Goal: Task Accomplishment & Management: Manage account settings

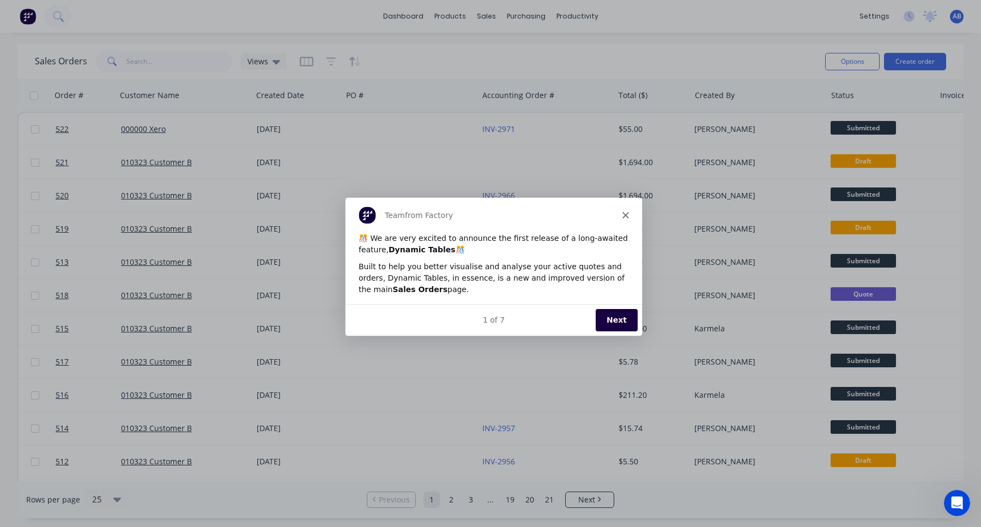
click at [620, 314] on button "Next" at bounding box center [616, 319] width 42 height 22
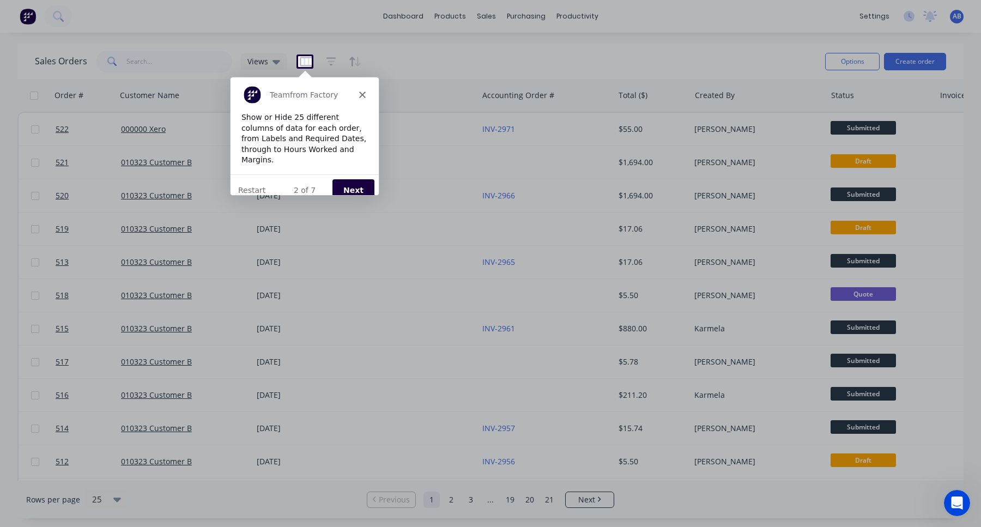
click at [348, 178] on button "Next" at bounding box center [353, 189] width 42 height 22
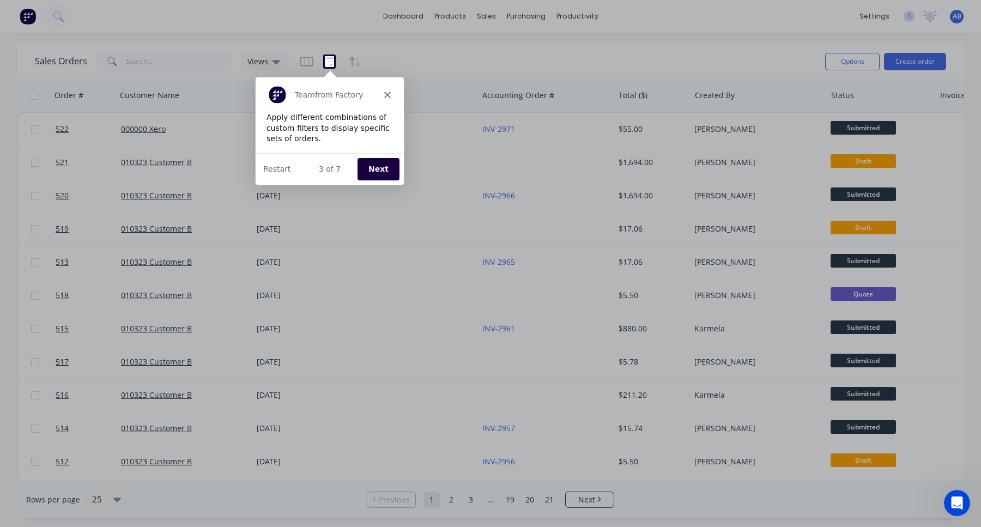
click at [373, 162] on button "Next" at bounding box center [377, 168] width 42 height 22
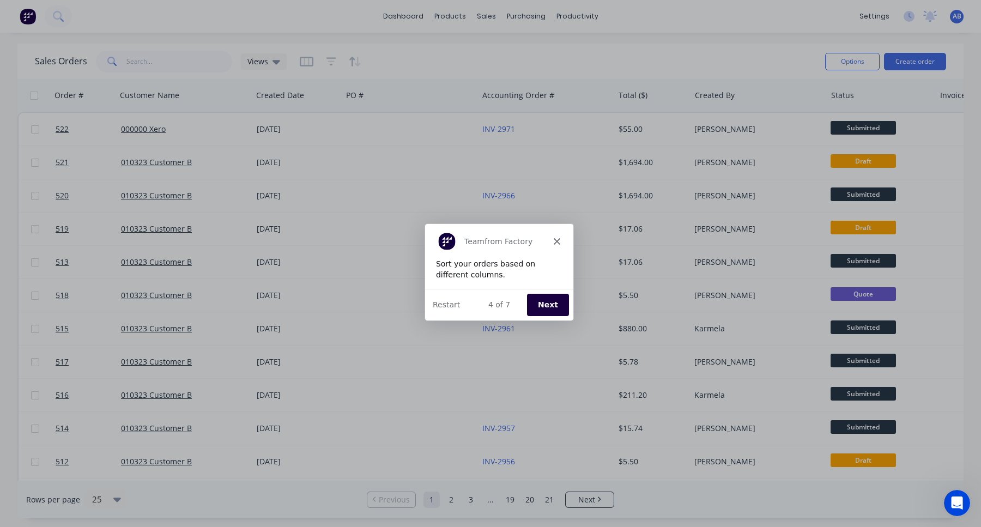
click at [556, 294] on button "Next" at bounding box center [547, 304] width 42 height 22
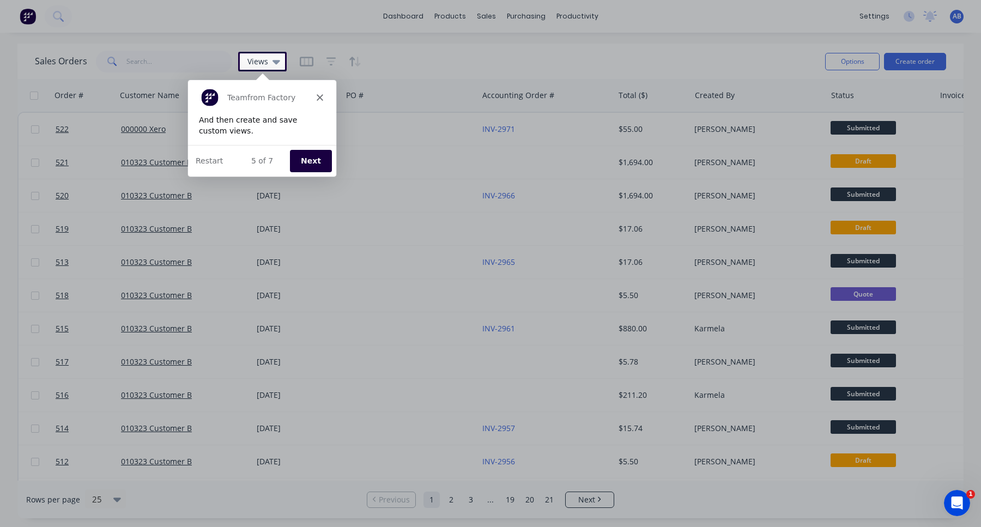
click at [315, 161] on button "Next" at bounding box center [310, 160] width 42 height 22
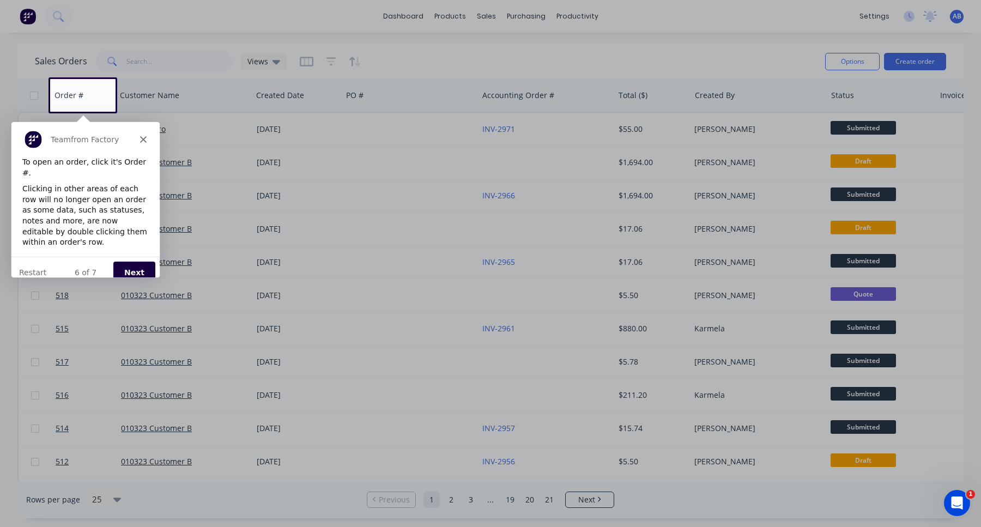
click at [133, 261] on button "Next" at bounding box center [134, 272] width 42 height 22
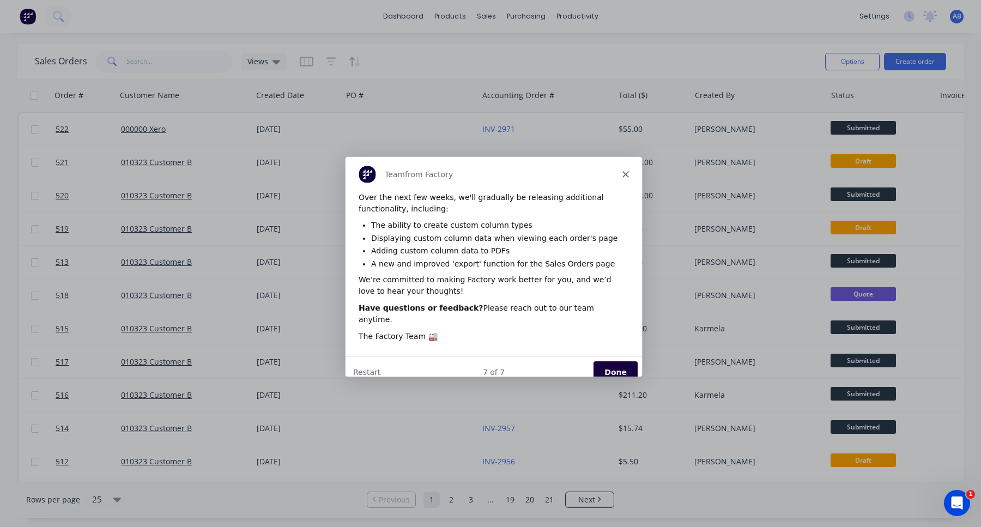
click at [622, 360] on button "Done" at bounding box center [615, 371] width 44 height 22
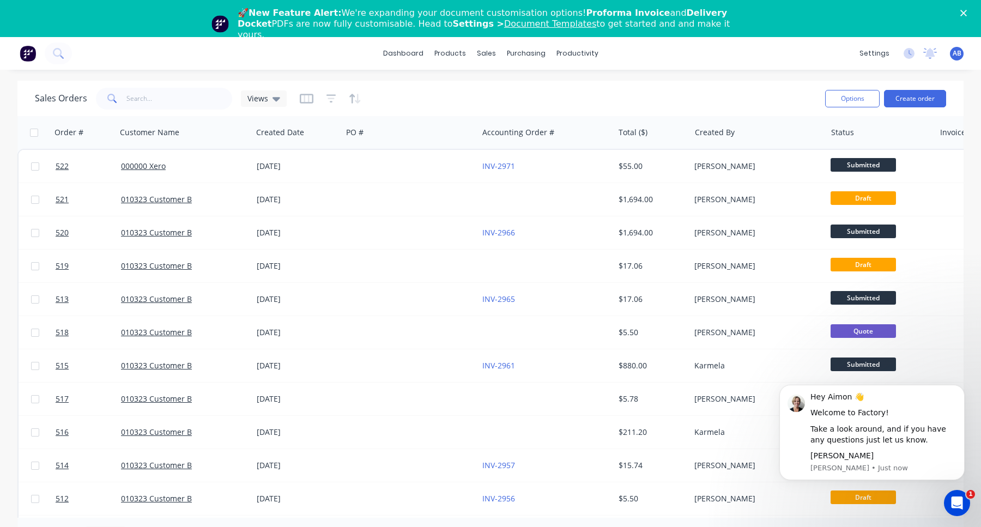
click at [268, 107] on div "Sales Orders Views" at bounding box center [161, 99] width 252 height 22
click at [265, 98] on span "Views" at bounding box center [257, 98] width 21 height 11
click at [311, 165] on button "Save new view" at bounding box center [317, 168] width 146 height 16
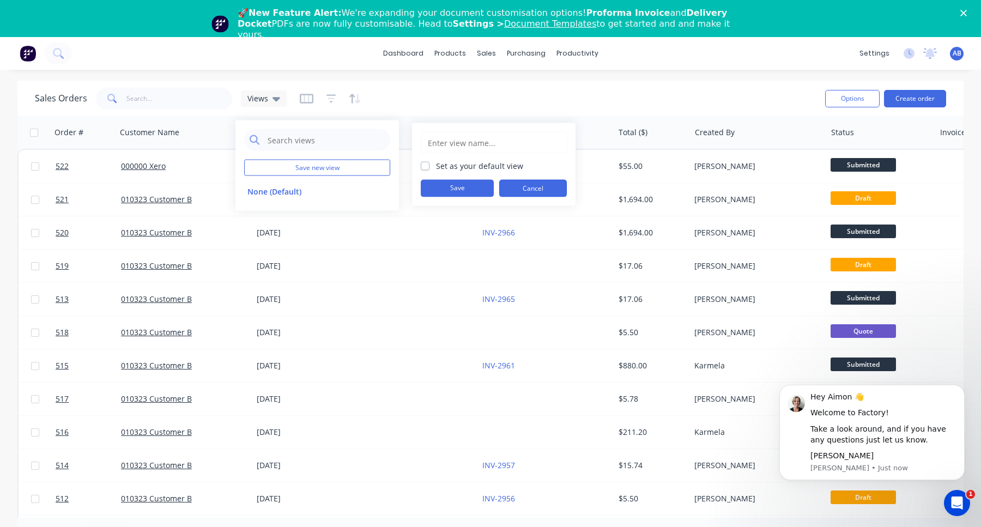
click at [549, 192] on button "Cancel" at bounding box center [533, 188] width 68 height 17
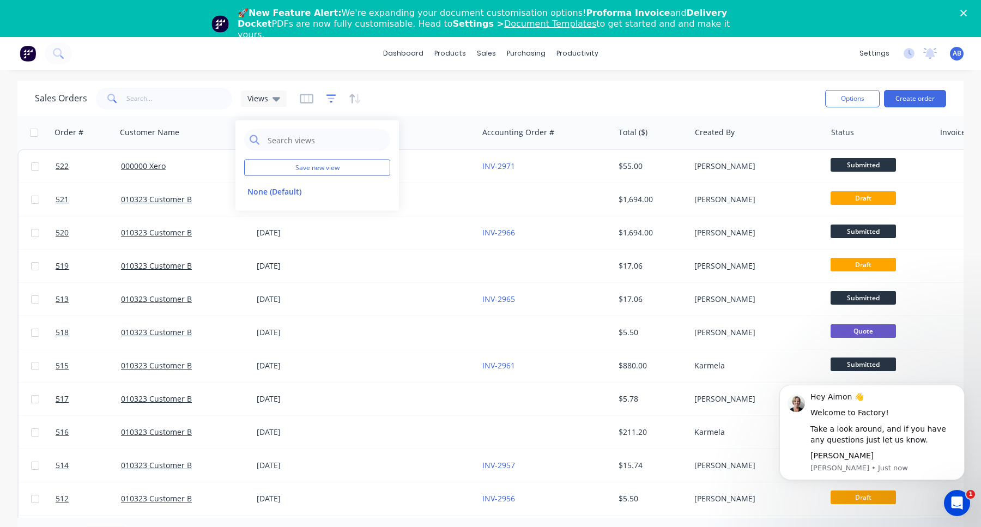
click at [330, 94] on icon "button" at bounding box center [331, 98] width 10 height 8
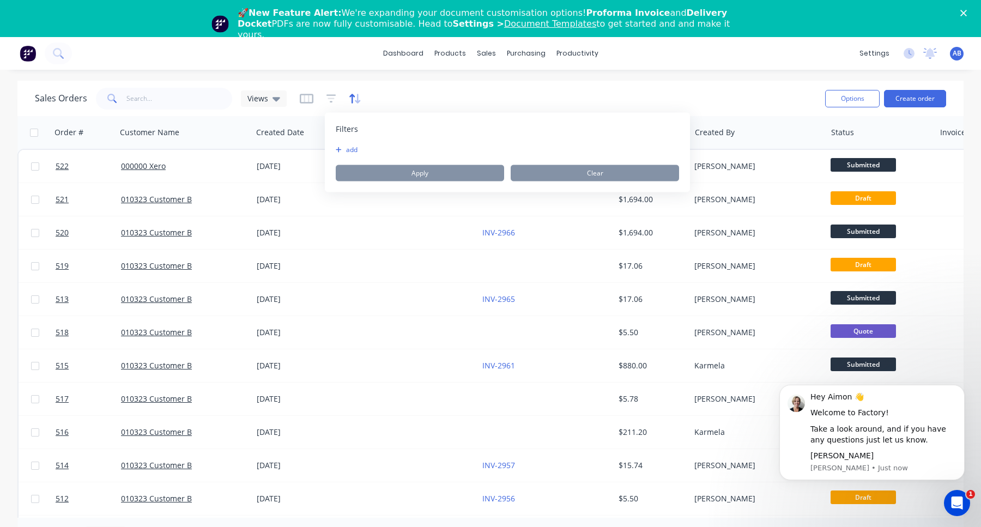
click at [349, 96] on icon "button" at bounding box center [355, 98] width 13 height 11
click at [300, 99] on icon "button" at bounding box center [307, 99] width 14 height 10
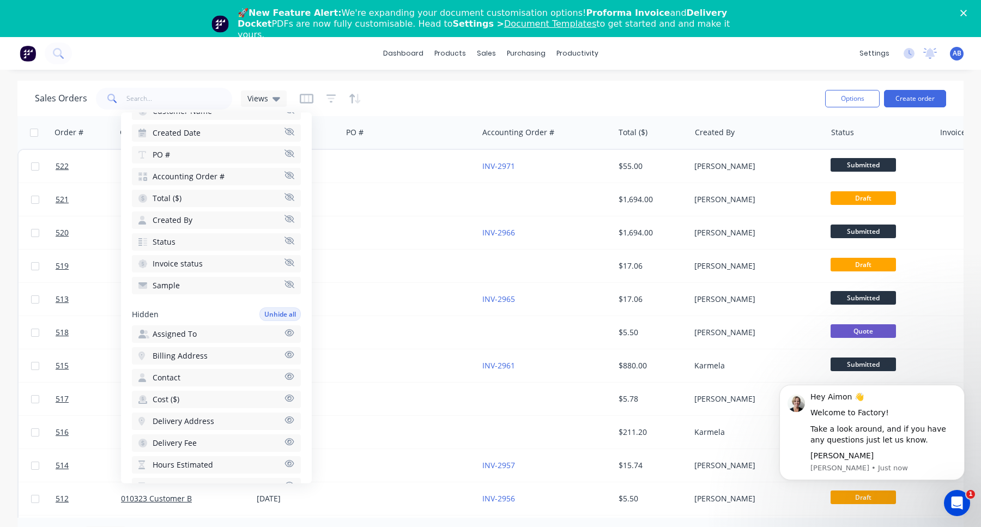
scroll to position [115, 0]
click at [291, 287] on icon "button" at bounding box center [289, 287] width 10 height 8
click at [292, 318] on button "Sample" at bounding box center [216, 314] width 169 height 17
click at [957, 387] on button "Dismiss notification" at bounding box center [961, 388] width 14 height 14
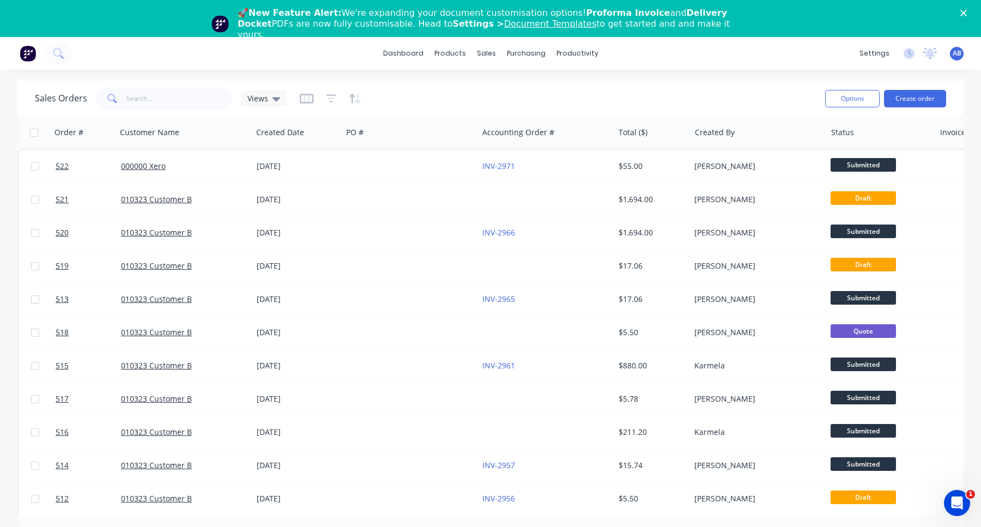
click at [396, 101] on div "Sales Orders Views" at bounding box center [425, 98] width 781 height 27
click at [272, 101] on icon at bounding box center [276, 99] width 8 height 12
click at [296, 171] on button "Save new view" at bounding box center [317, 168] width 146 height 16
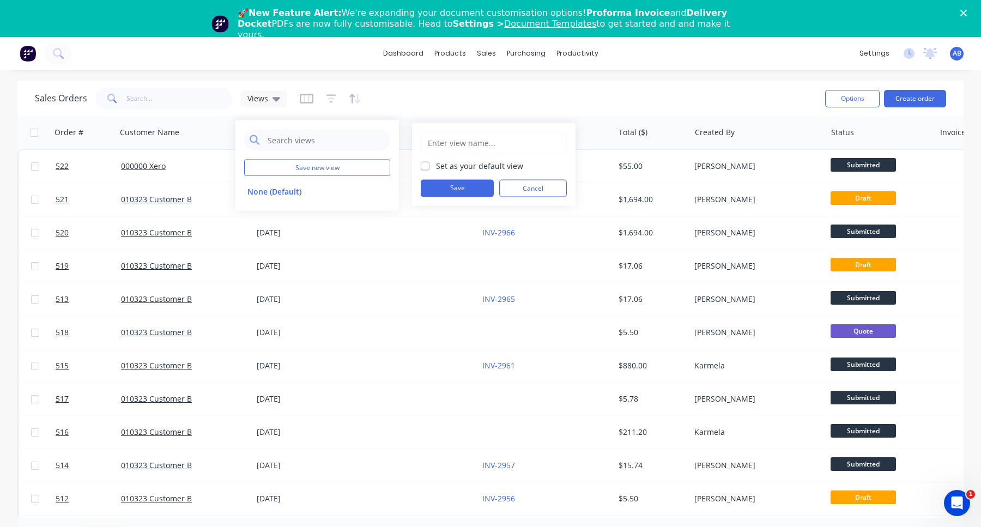
click at [507, 144] on input "text" at bounding box center [494, 142] width 134 height 21
type input "Sample view"
click at [418, 162] on div "Sample view Set as your default view Save Cancel" at bounding box center [493, 164] width 163 height 83
click at [436, 162] on label "Set as your default view" at bounding box center [479, 165] width 87 height 11
click at [422, 162] on input "Set as your default view" at bounding box center [425, 165] width 9 height 10
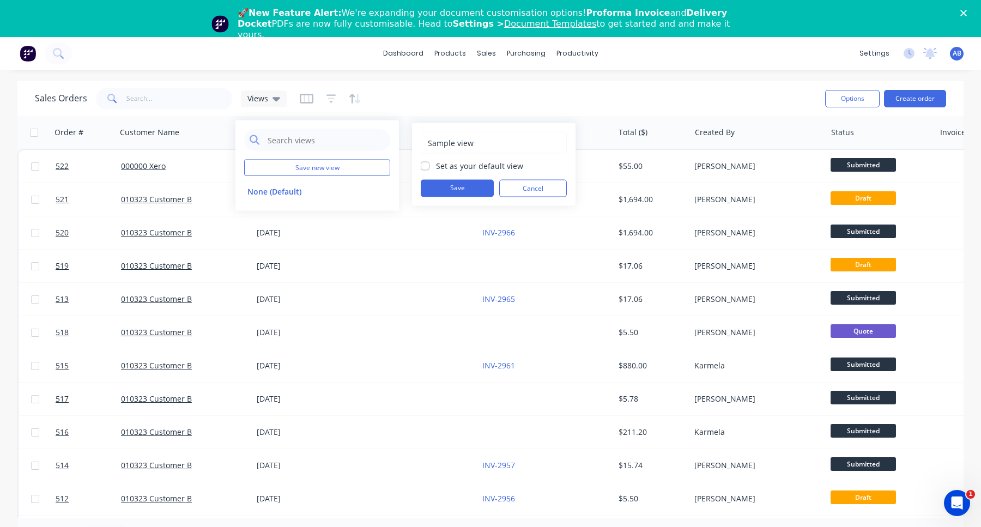
checkbox input "true"
click at [459, 191] on button "Save" at bounding box center [457, 188] width 73 height 17
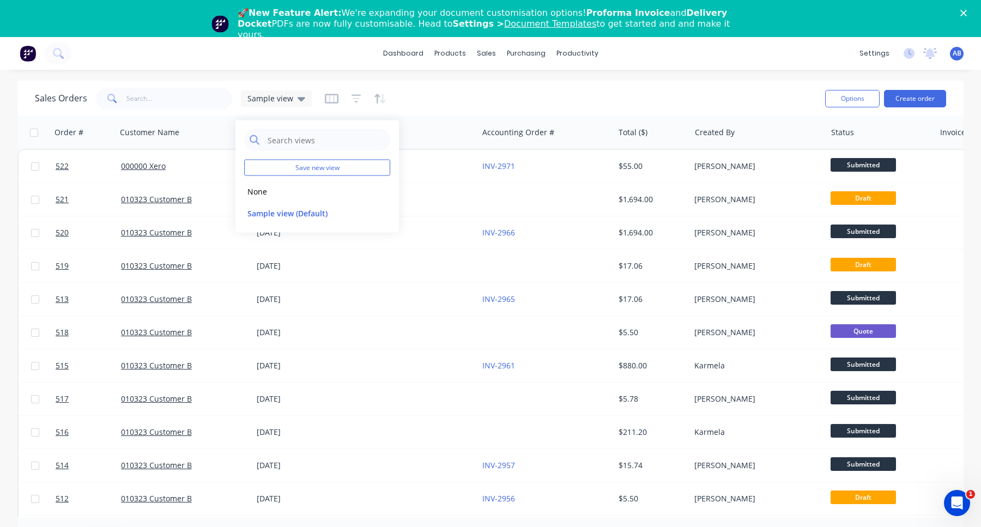
click at [487, 101] on div "Sales Orders Sample view" at bounding box center [425, 98] width 781 height 27
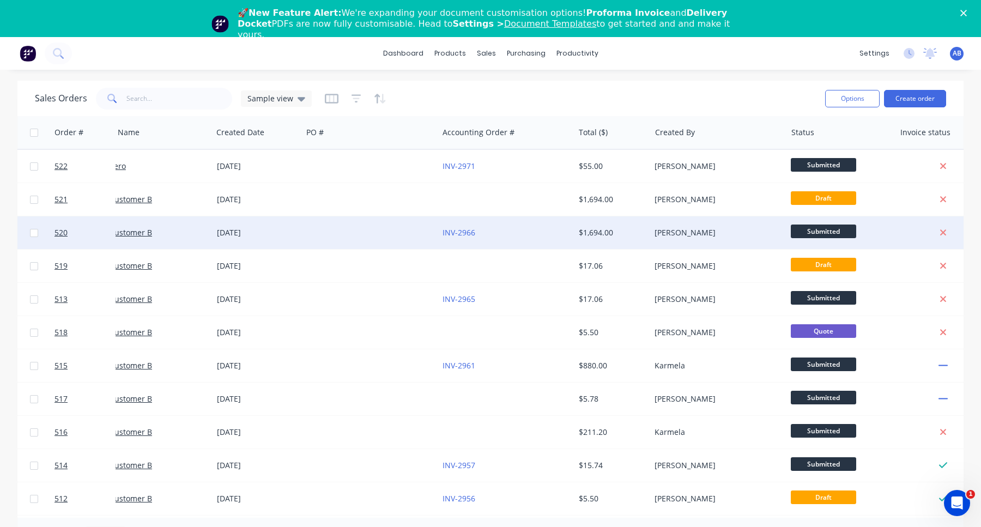
scroll to position [0, 141]
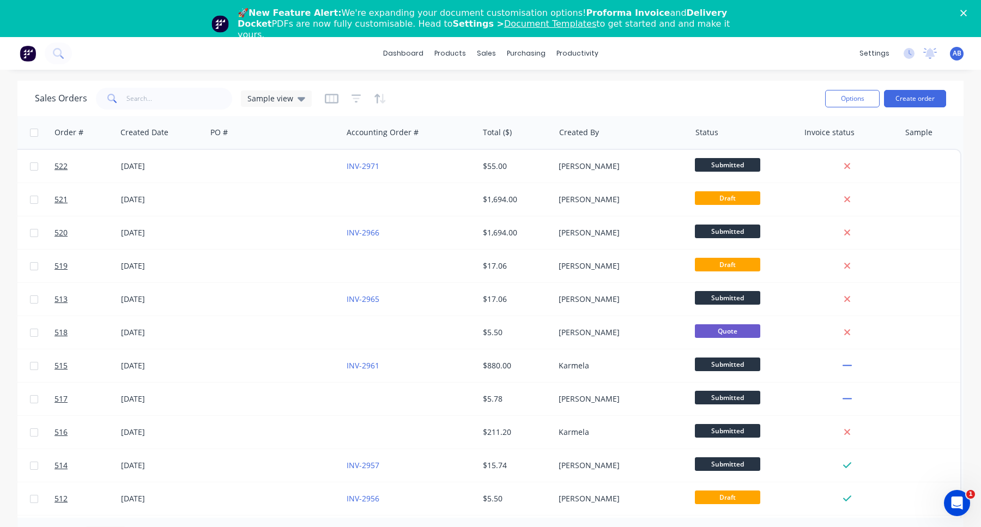
click at [962, 51] on div "AB Xero Testing Aimon Bio Administrator Profile Sign out" at bounding box center [957, 54] width 14 height 14
click at [960, 53] on span "AB" at bounding box center [956, 53] width 9 height 10
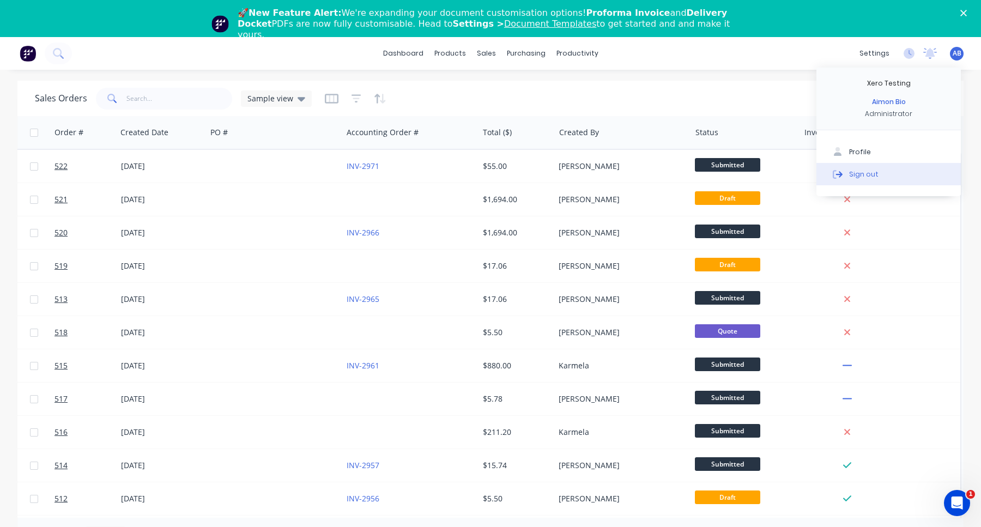
click at [896, 167] on button "Sign out" at bounding box center [888, 174] width 144 height 22
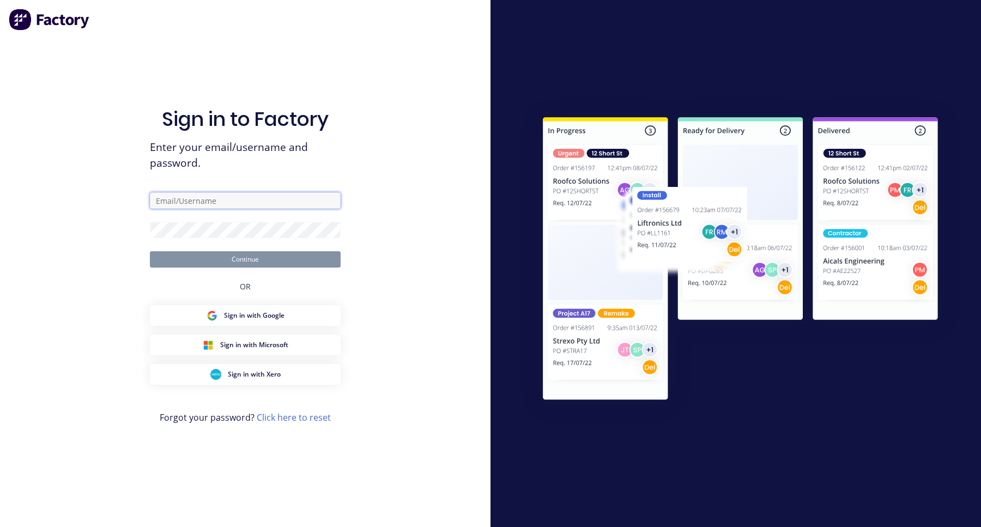
click at [260, 207] on input "text" at bounding box center [245, 200] width 191 height 16
type input "[EMAIL_ADDRESS][DOMAIN_NAME]"
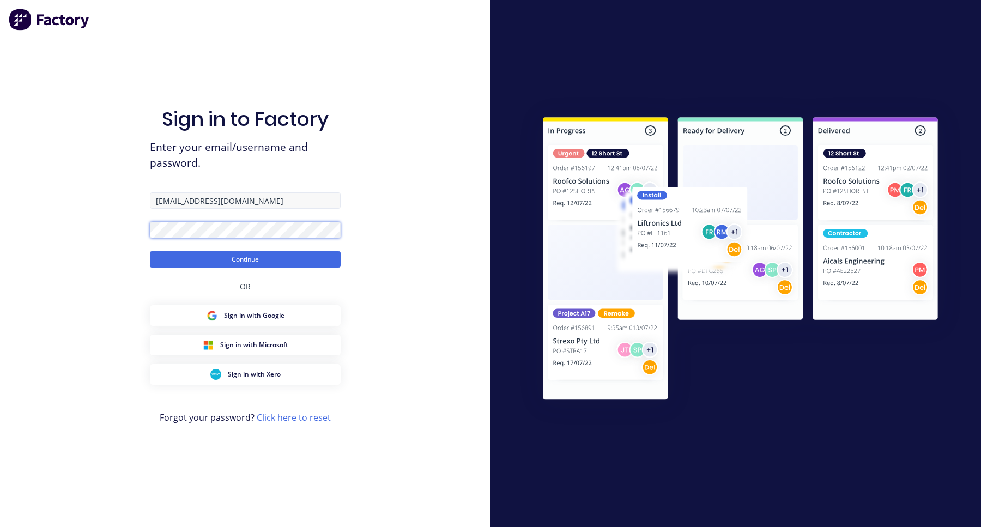
click at [150, 251] on button "Continue" at bounding box center [245, 259] width 191 height 16
